Goal: Task Accomplishment & Management: Use online tool/utility

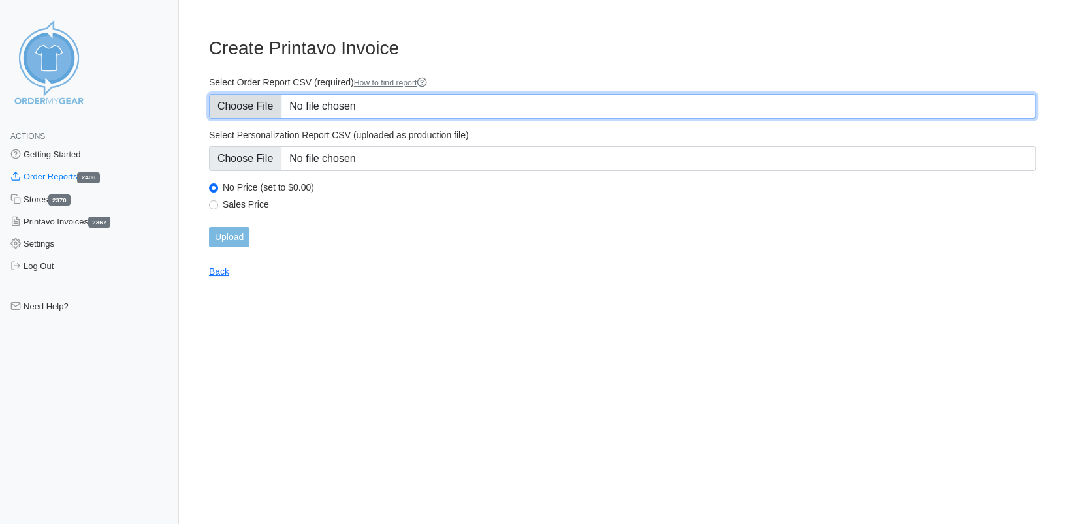
click at [258, 101] on input "Select Order Report CSV (required) How to find report" at bounding box center [622, 106] width 826 height 25
type input "C:\fakepath\KKHKA_order_report.csv"
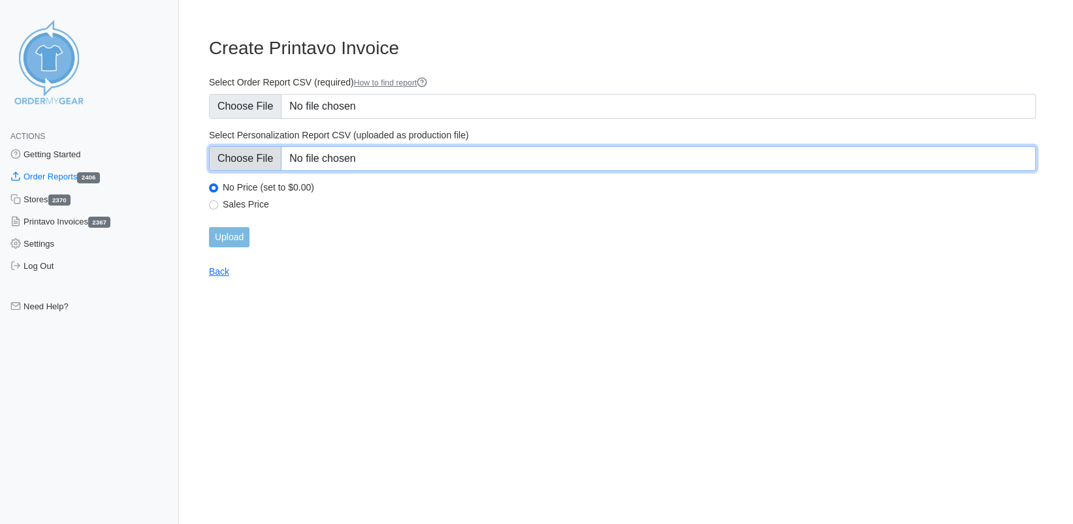
click at [274, 161] on input "Select Personalization Report CSV (uploaded as production file)" at bounding box center [622, 158] width 826 height 25
type input "C:\fakepath\KKHKA_personalization_report.csv"
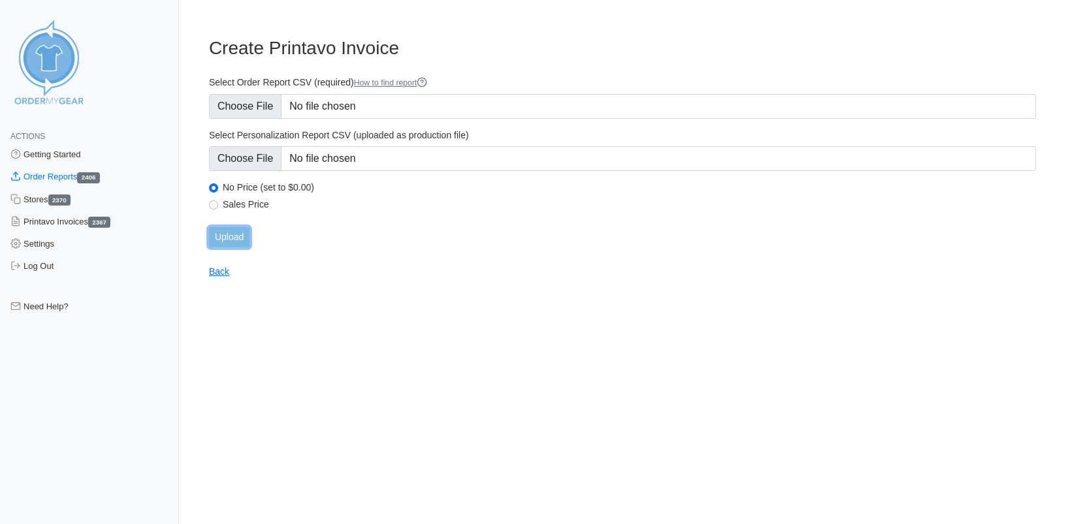
click at [227, 240] on input "Upload" at bounding box center [229, 237] width 40 height 20
click at [228, 240] on div "Upload" at bounding box center [622, 237] width 826 height 20
